Goal: Transaction & Acquisition: Purchase product/service

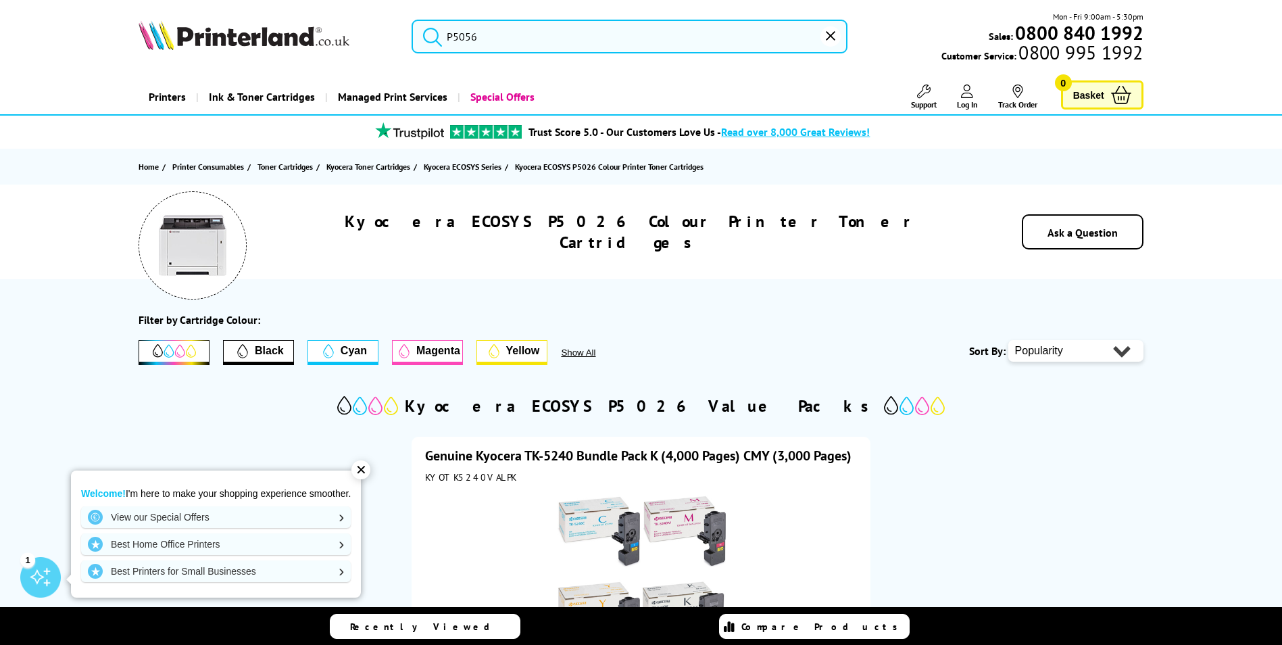
type input "P"
